Goal: Navigation & Orientation: Find specific page/section

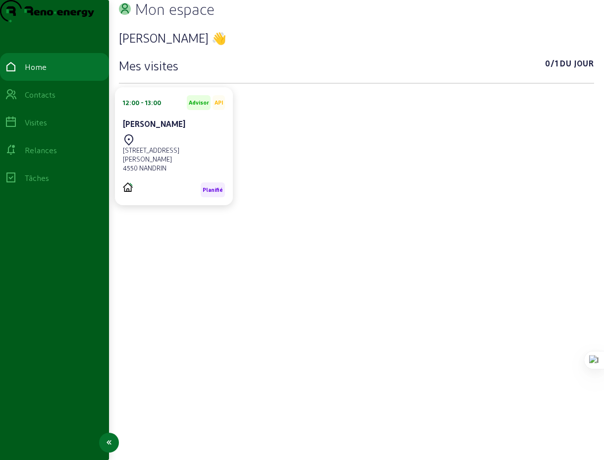
click at [47, 128] on div "Visites" at bounding box center [36, 122] width 22 height 12
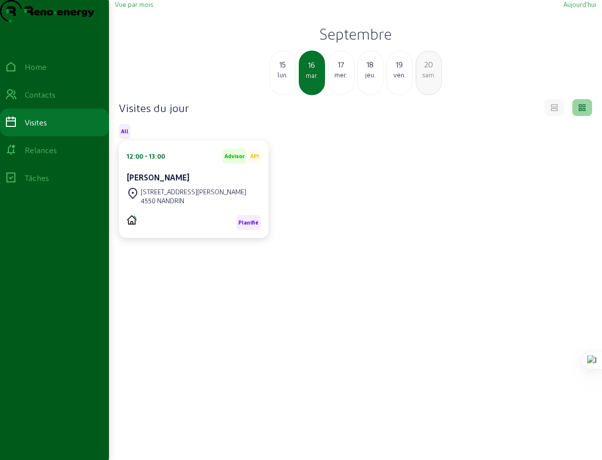
click at [139, 8] on span "Vue par mois" at bounding box center [134, 3] width 38 height 7
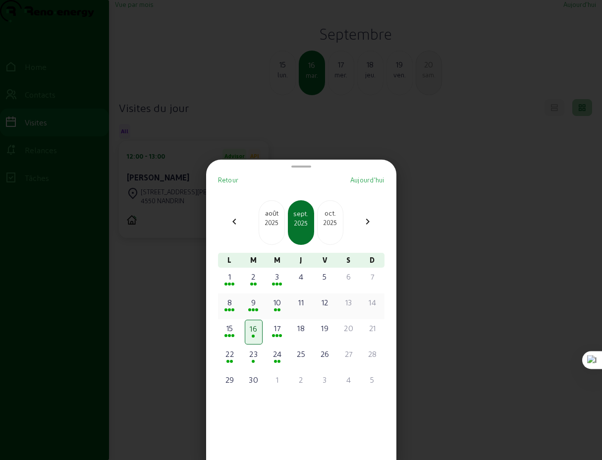
click at [237, 307] on div "8" at bounding box center [230, 302] width 16 height 12
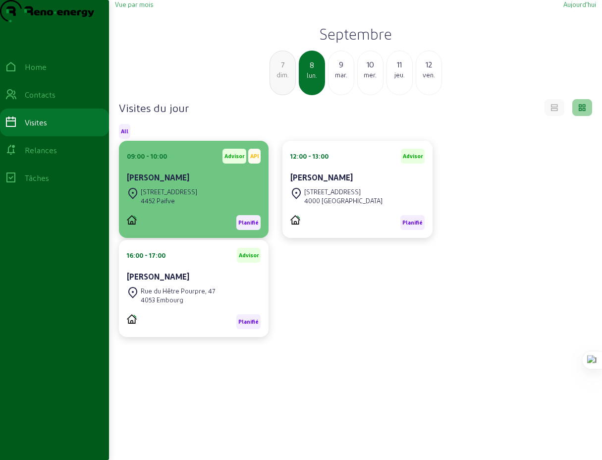
click at [173, 196] on div "[STREET_ADDRESS]" at bounding box center [169, 191] width 56 height 9
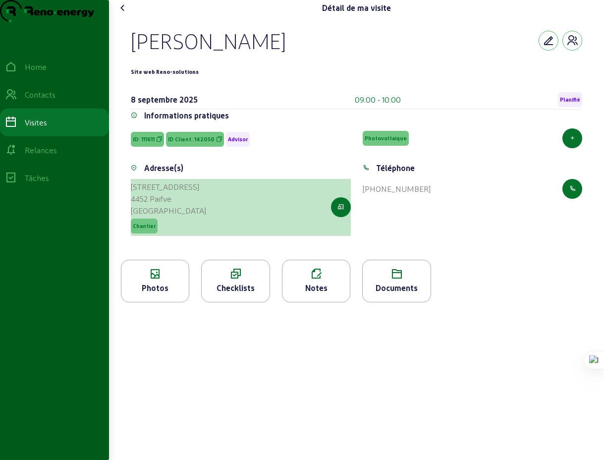
click at [192, 205] on div "4452 Paifve" at bounding box center [168, 199] width 75 height 12
drag, startPoint x: 190, startPoint y: 219, endPoint x: 137, endPoint y: 208, distance: 54.1
click at [137, 208] on cam-list-title "[STREET_ADDRESS]" at bounding box center [168, 199] width 75 height 36
copy cam-list-title "[STREET_ADDRESS]"
